Goal: Task Accomplishment & Management: Use online tool/utility

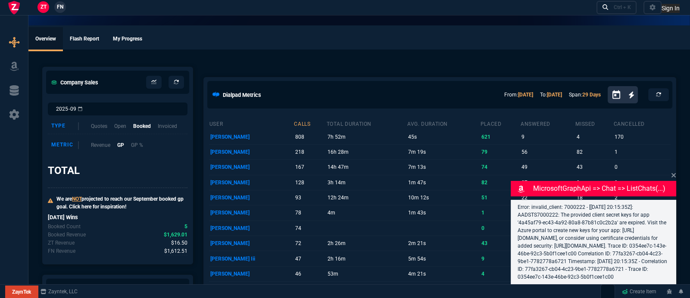
select select "5: [PERSON_NAME]"
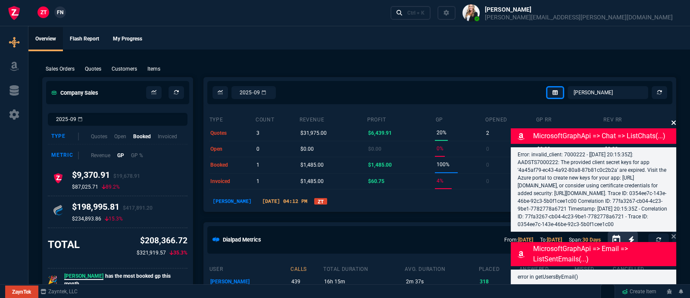
click at [673, 119] on icon at bounding box center [673, 122] width 5 height 7
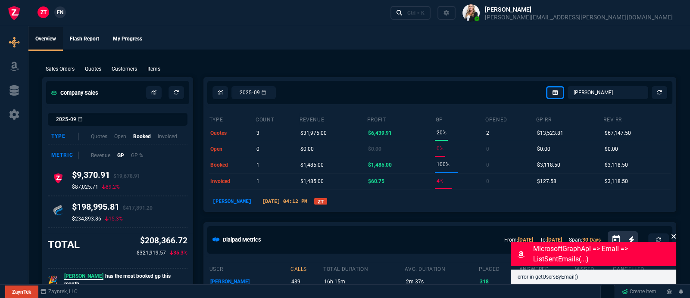
click at [673, 239] on icon at bounding box center [673, 236] width 5 height 7
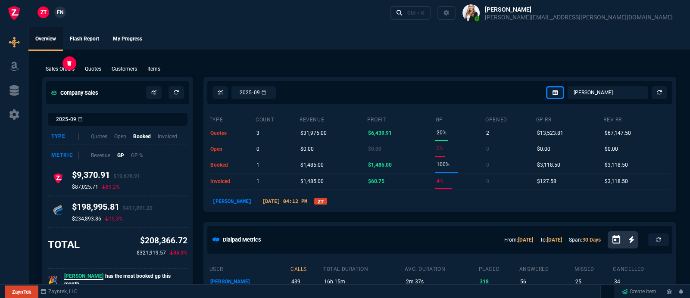
click at [63, 71] on p "Sales Orders" at bounding box center [60, 69] width 29 height 8
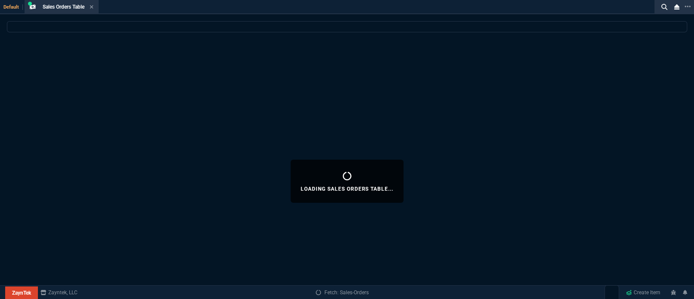
select select
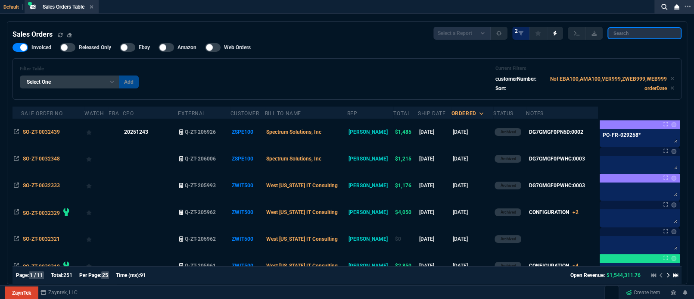
click at [628, 35] on input "search" at bounding box center [645, 33] width 74 height 12
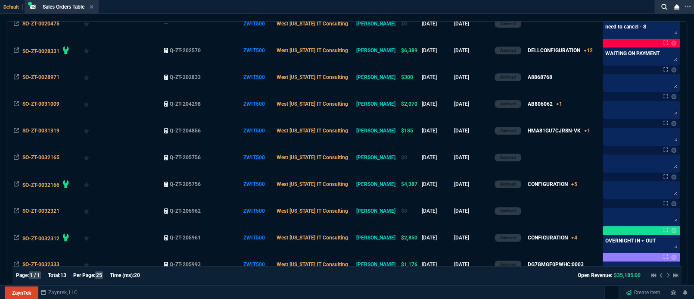
scroll to position [216, 0]
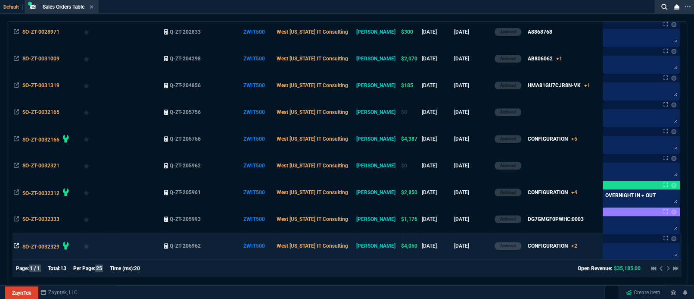
type input "WIT500"
click at [16, 245] on icon at bounding box center [16, 245] width 5 height 5
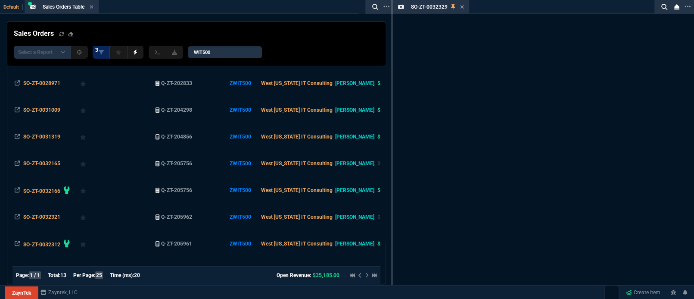
scroll to position [268, 0]
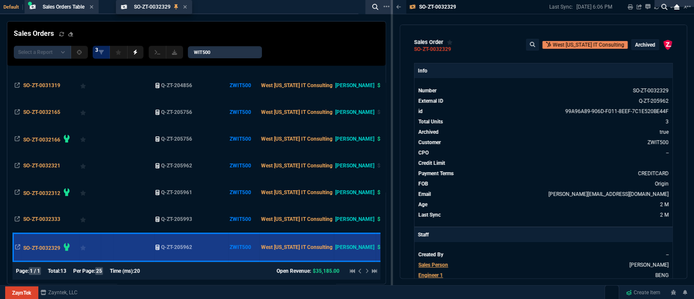
drag, startPoint x: 414, startPoint y: 3, endPoint x: 137, endPoint y: 8, distance: 277.2
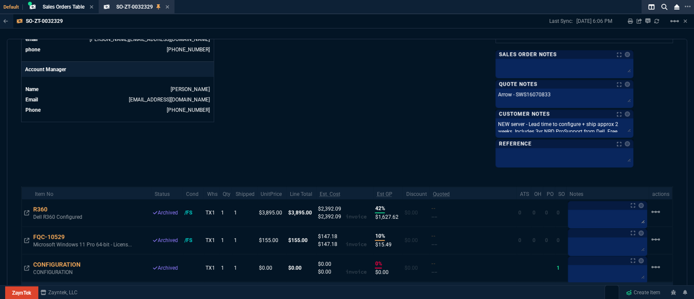
scroll to position [459, 0]
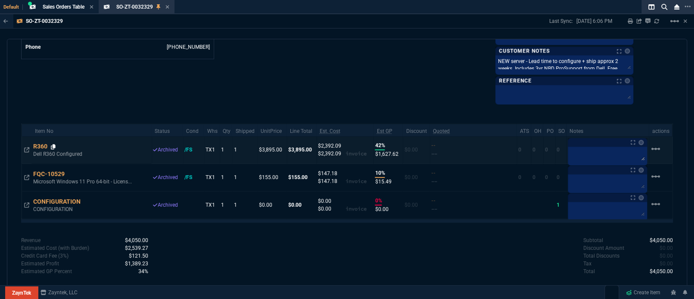
click at [53, 145] on icon at bounding box center [53, 146] width 5 height 5
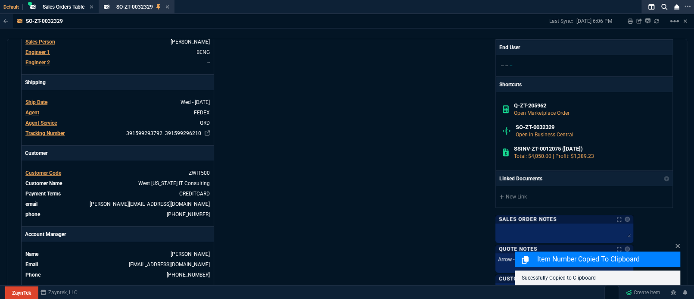
scroll to position [306, 0]
